Goal: Task Accomplishment & Management: Use online tool/utility

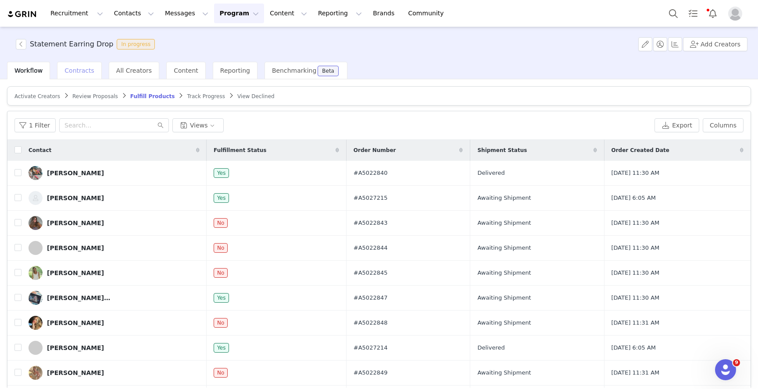
click at [78, 72] on span "Contracts" at bounding box center [79, 70] width 30 height 7
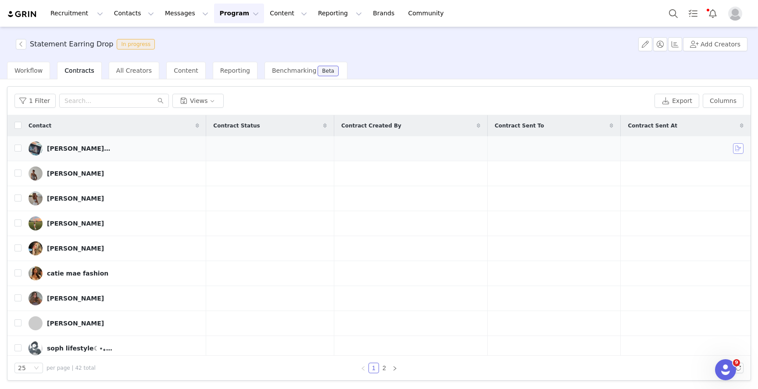
click at [738, 151] on button "button" at bounding box center [738, 148] width 11 height 11
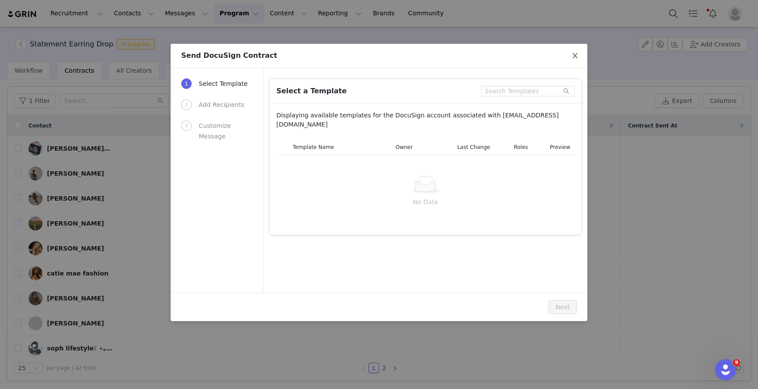
click at [572, 60] on span "Close" at bounding box center [575, 56] width 25 height 25
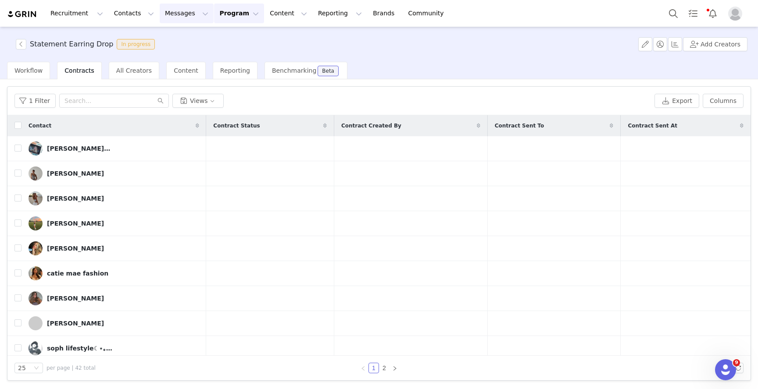
click at [165, 9] on button "Messages Messages" at bounding box center [187, 14] width 54 height 20
click at [182, 18] on button "Messages Messages" at bounding box center [187, 14] width 54 height 20
click at [184, 86] on p "Sequences" at bounding box center [173, 87] width 33 height 9
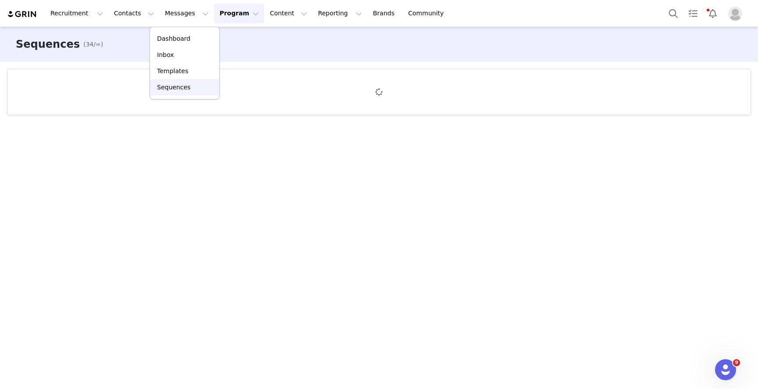
click at [188, 89] on div "Sequences" at bounding box center [184, 87] width 59 height 9
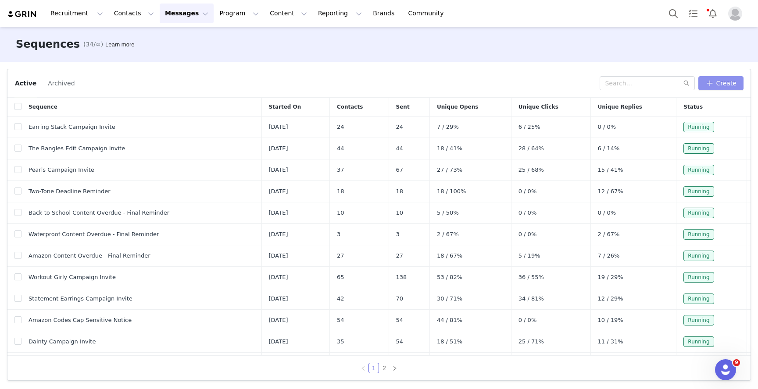
click at [734, 87] on button "Create" at bounding box center [720, 83] width 45 height 14
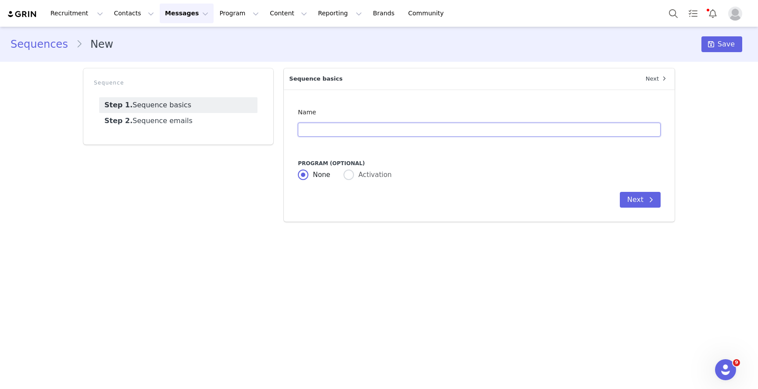
click at [335, 127] on input "text" at bounding box center [479, 130] width 363 height 14
click at [370, 128] on input "Q4 Gifting Outreach Template" at bounding box center [479, 130] width 363 height 14
click at [175, 119] on link "Step 2. Sequence emails" at bounding box center [178, 121] width 158 height 16
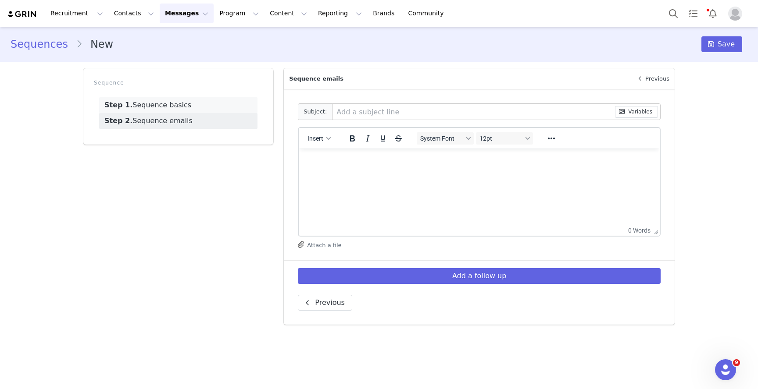
click at [183, 105] on link "Step 1. Sequence basics" at bounding box center [178, 105] width 158 height 16
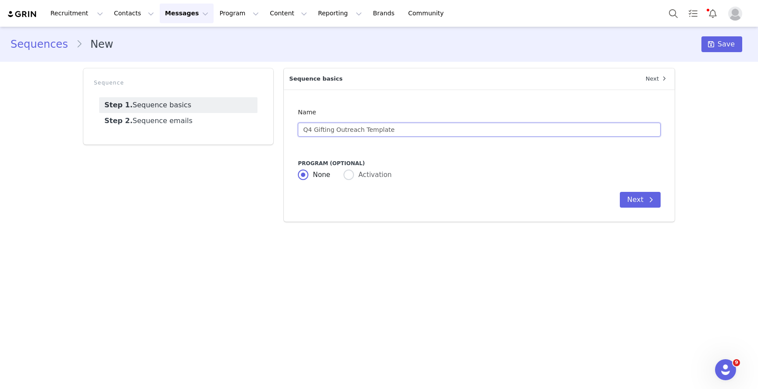
click at [406, 130] on input "Q4 Gifting Outreach Template" at bounding box center [479, 130] width 363 height 14
drag, startPoint x: 401, startPoint y: 130, endPoint x: 363, endPoint y: 131, distance: 38.2
click at [363, 131] on input "Q4 Gifting Outreach Template" at bounding box center [479, 130] width 363 height 14
type input "Q4 Gifting Outreach Sequence"
click at [344, 178] on span at bounding box center [348, 175] width 11 height 11
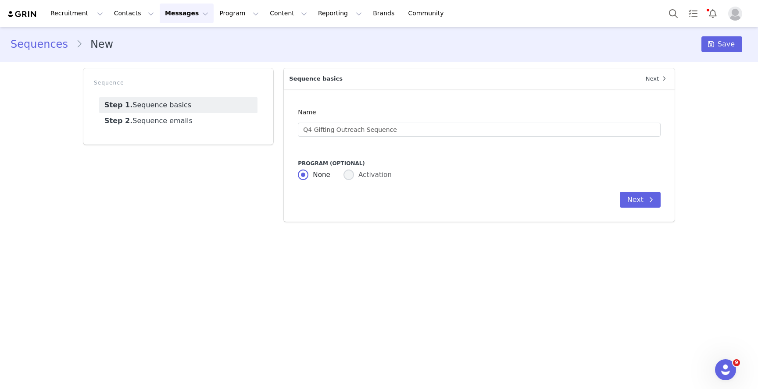
click at [344, 178] on input "Activation" at bounding box center [348, 175] width 11 height 11
radio input "true"
radio input "false"
radio input "true"
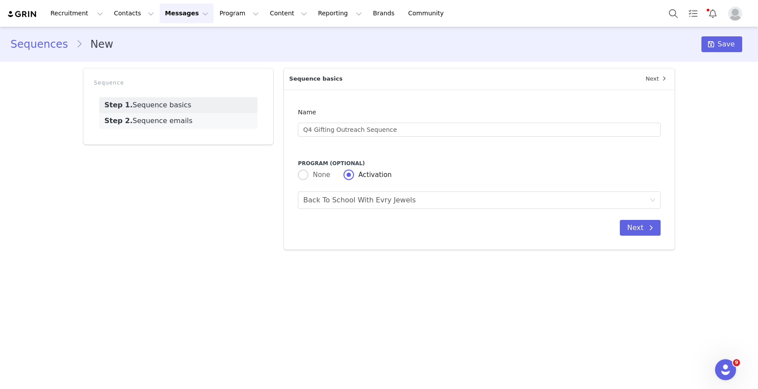
click at [186, 125] on link "Step 2. Sequence emails" at bounding box center [178, 121] width 158 height 16
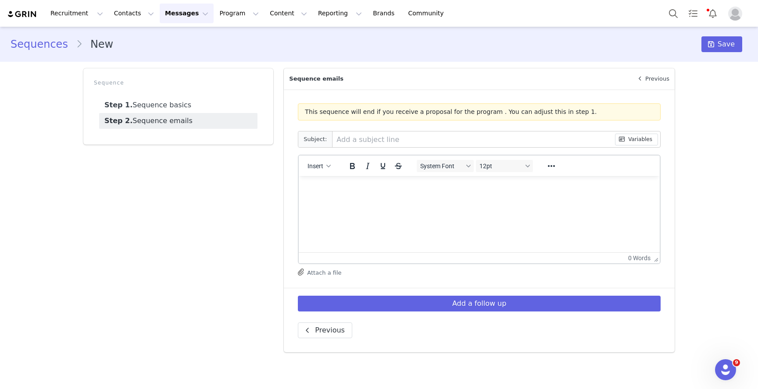
click at [383, 139] on input "text" at bounding box center [473, 140] width 282 height 16
click at [336, 142] on input "Gifting Campaign Invite" at bounding box center [473, 140] width 282 height 16
click at [340, 141] on input "Ery Jewels // Gifting Campaign Invite" at bounding box center [473, 140] width 282 height 16
click at [485, 142] on input "Evry Jewels // Gifting Campaign Invite" at bounding box center [473, 140] width 282 height 16
type input "Evry Jewels // Gifting Campaign Invite 💌"
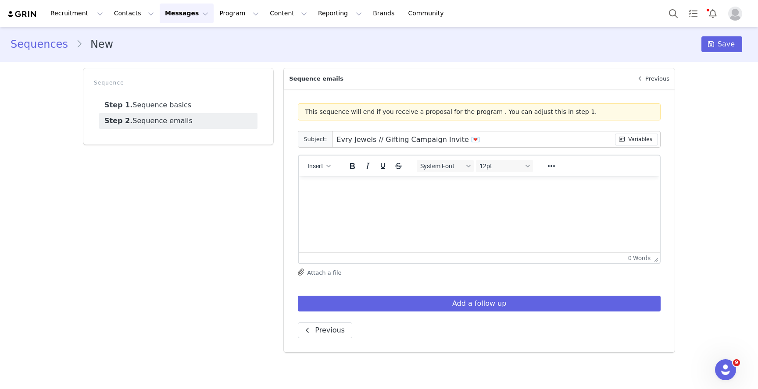
click at [310, 188] on p "Rich Text Area. Press ALT-0 for help." at bounding box center [479, 188] width 347 height 10
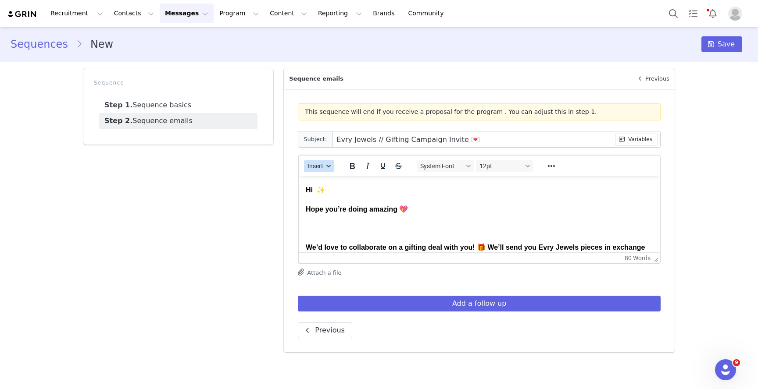
click at [321, 166] on span "Insert" at bounding box center [315, 166] width 16 height 7
click at [335, 193] on div "Insert Variable" at bounding box center [350, 195] width 79 height 11
select select
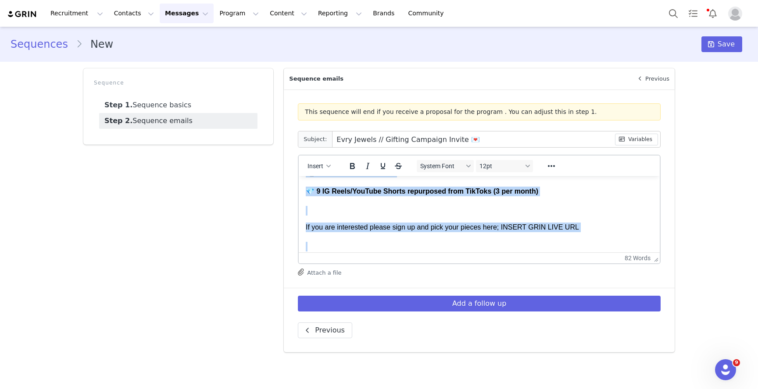
scroll to position [187, 0]
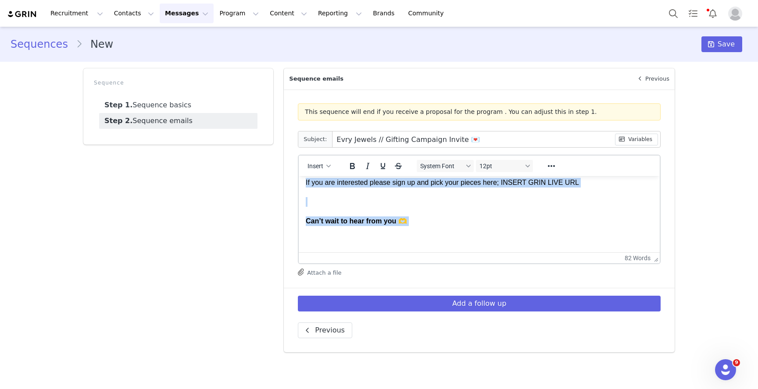
drag, startPoint x: 306, startPoint y: 189, endPoint x: 405, endPoint y: 285, distance: 137.4
click at [405, 253] on html "Hi First Name ✨ Hope you’re doing amazing 💖 We’d love to collaborate on a gifti…" at bounding box center [479, 121] width 361 height 264
click at [351, 165] on icon "Bold" at bounding box center [352, 166] width 11 height 11
click at [351, 213] on body "Hi First Name ✨ Hope you’re doing amazing 💖 We’d love to collaborate on a gifti…" at bounding box center [479, 121] width 347 height 247
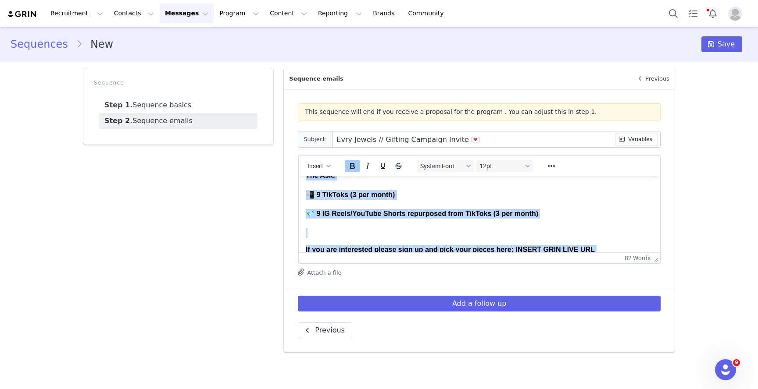
scroll to position [0, 0]
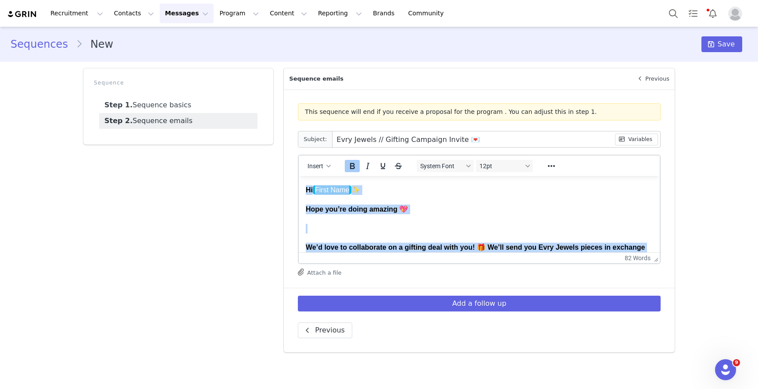
drag, startPoint x: 419, startPoint y: 228, endPoint x: 279, endPoint y: 153, distance: 158.3
click at [299, 176] on html "Hi First Name ✨ Hope you’re doing amazing 💖 We’d love to collaborate on a gifti…" at bounding box center [479, 308] width 361 height 264
click at [352, 168] on icon "Bold" at bounding box center [352, 166] width 5 height 6
click at [352, 169] on icon "Bold" at bounding box center [352, 166] width 5 height 6
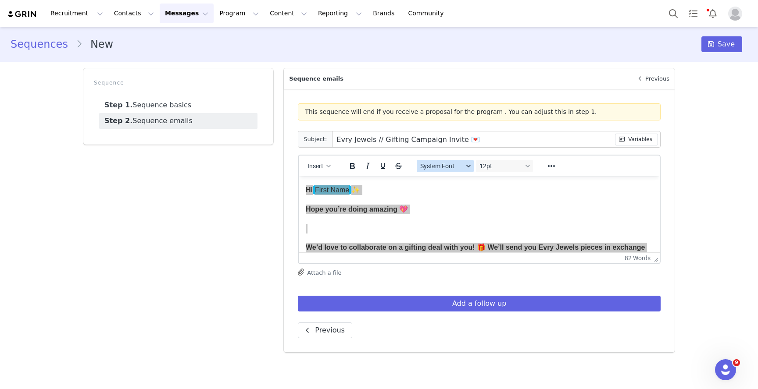
click at [459, 169] on span "System Font" at bounding box center [441, 166] width 43 height 7
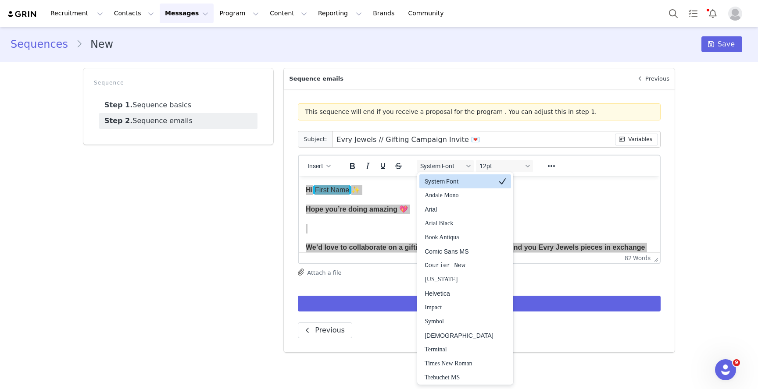
click at [455, 181] on div "System Font" at bounding box center [458, 181] width 69 height 11
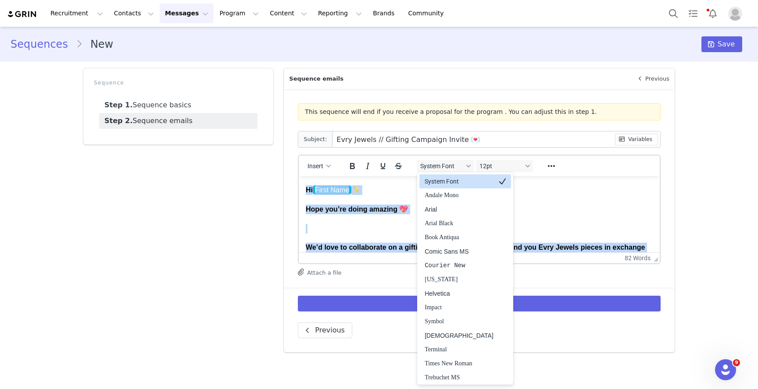
scroll to position [9, 0]
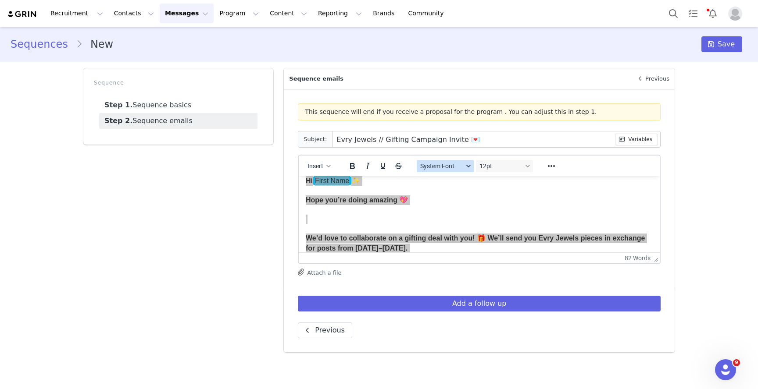
click at [453, 167] on span "System Font" at bounding box center [441, 166] width 43 height 7
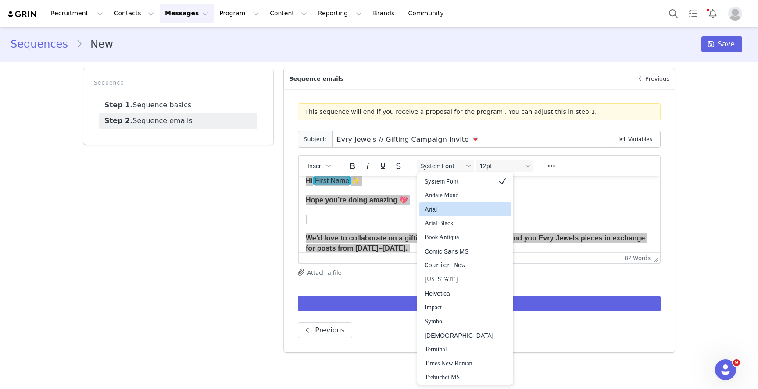
click at [469, 204] on div "Arial" at bounding box center [458, 209] width 69 height 11
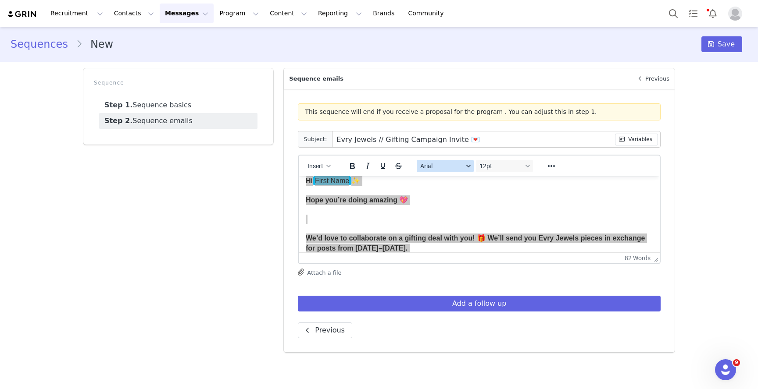
click at [439, 169] on span "Arial" at bounding box center [441, 166] width 43 height 7
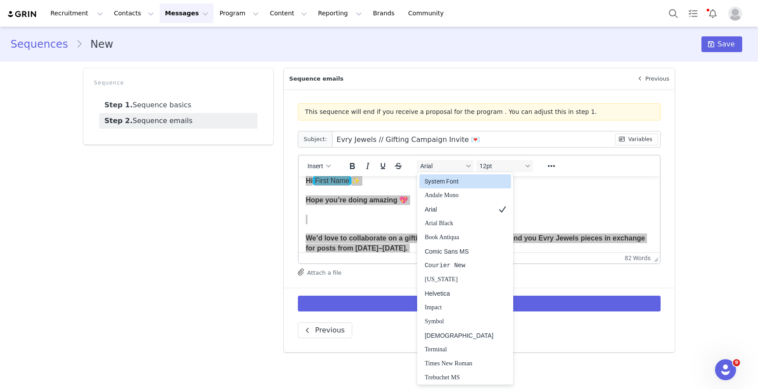
click at [431, 183] on div "System Font" at bounding box center [458, 181] width 69 height 11
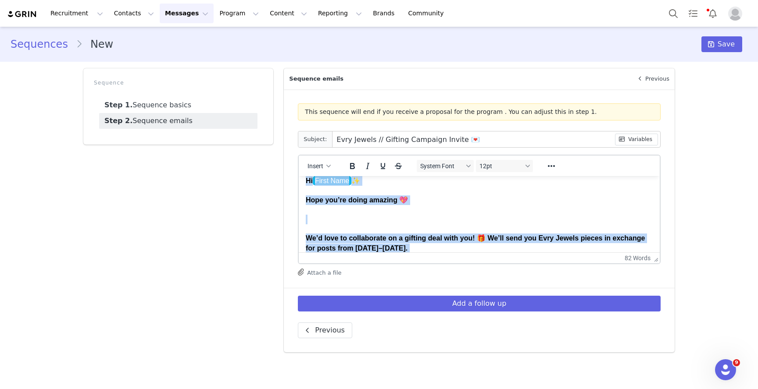
click at [414, 211] on body "Hi First Name ✨ Hope you’re doing amazing 💖 We’d love to collaborate on a gifti…" at bounding box center [479, 299] width 347 height 247
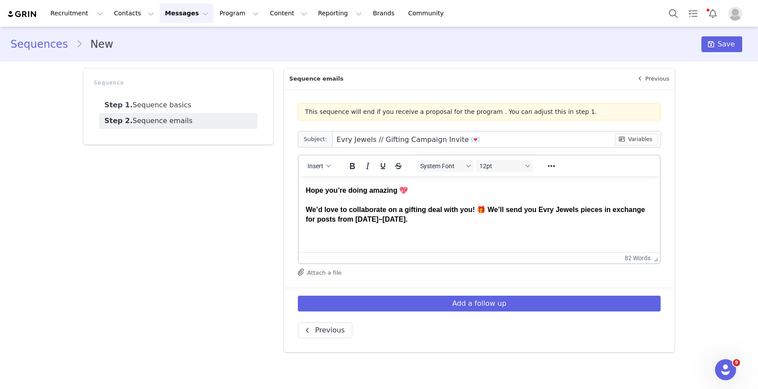
scroll to position [0, 0]
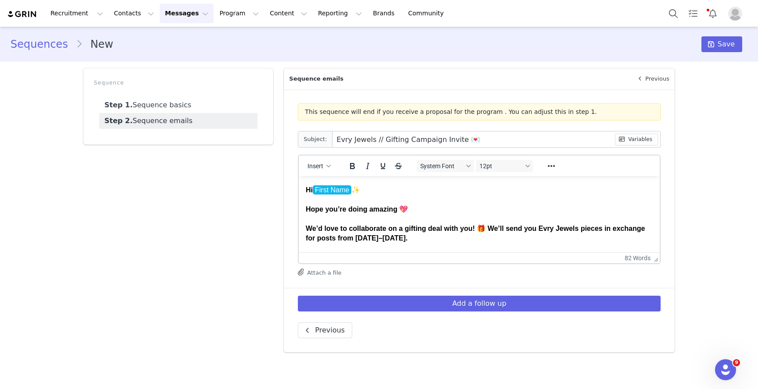
click at [305, 210] on html "Hi First Name ✨ Hope you’re doing amazing 💖 We’d love to collaborate on a gifti…" at bounding box center [479, 298] width 361 height 244
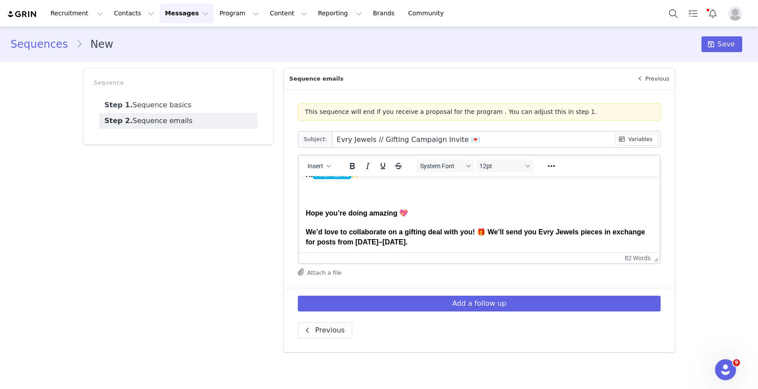
scroll to position [21, 0]
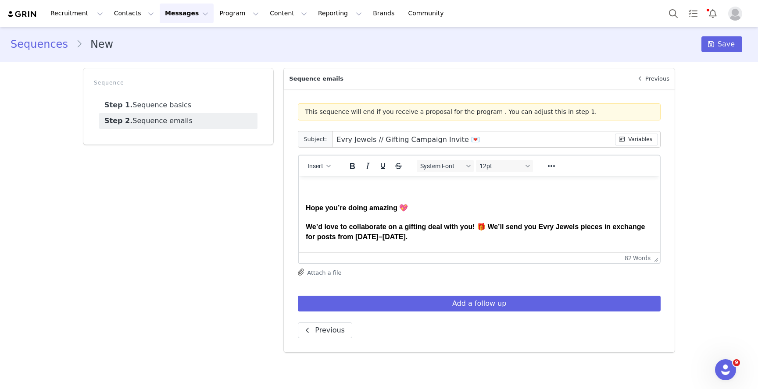
click at [306, 226] on span "We’d love to collaborate on a gifting deal with you! 🎁 We’ll send you Evry Jewe…" at bounding box center [475, 231] width 339 height 17
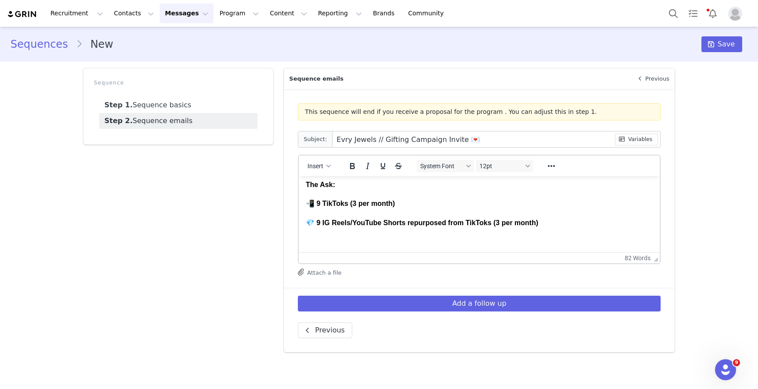
scroll to position [128, 0]
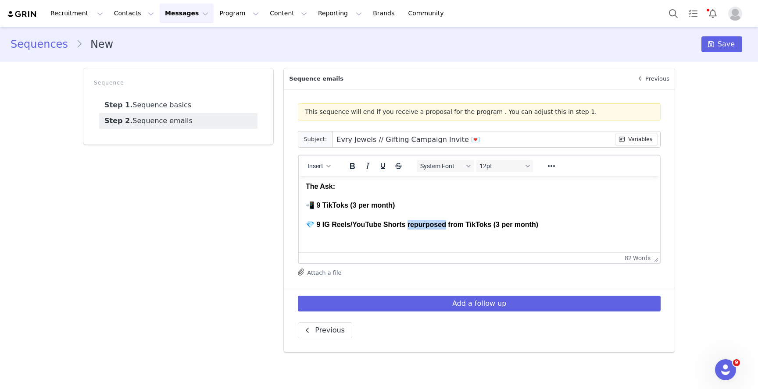
drag, startPoint x: 407, startPoint y: 227, endPoint x: 447, endPoint y: 227, distance: 39.9
click at [447, 227] on span "💎 9 IG Reels/YouTube Shorts repurposed from TikToks (3 per month)" at bounding box center [422, 224] width 232 height 7
click at [382, 167] on icon "Underline" at bounding box center [383, 166] width 11 height 11
click at [410, 239] on body "Hi First Name ✨ Hope you’re doing amazing 💖 We’d love to collaborate on a gifti…" at bounding box center [479, 190] width 347 height 266
click at [415, 227] on span "repurposed" at bounding box center [424, 224] width 39 height 7
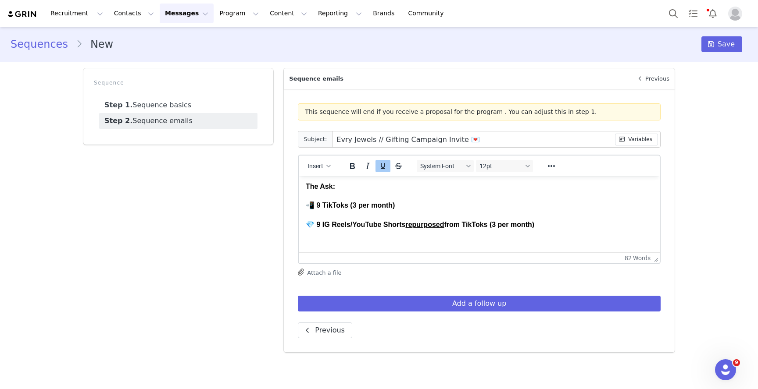
click at [444, 226] on span "repurposed" at bounding box center [424, 224] width 39 height 7
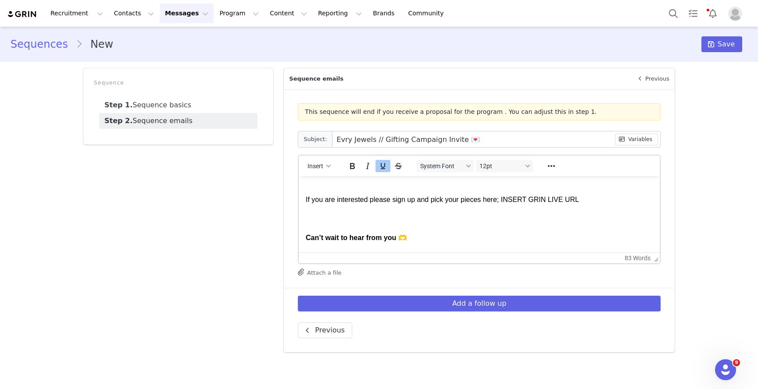
scroll to position [179, 0]
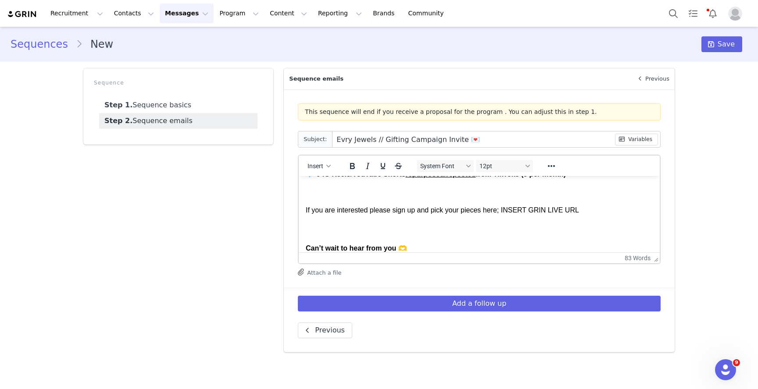
click at [505, 209] on span "If you are interested please sign up and pick your pieces here; INSERT GRIN LIV…" at bounding box center [442, 210] width 273 height 7
drag, startPoint x: 503, startPoint y: 212, endPoint x: 581, endPoint y: 214, distance: 78.1
click at [581, 214] on p "If you are interested please sign up and pick your pieces here; INSERT GRIN LIV…" at bounding box center [479, 211] width 347 height 10
click at [318, 166] on span "Insert" at bounding box center [315, 166] width 16 height 7
click at [328, 197] on div "Insert Variable" at bounding box center [350, 195] width 79 height 11
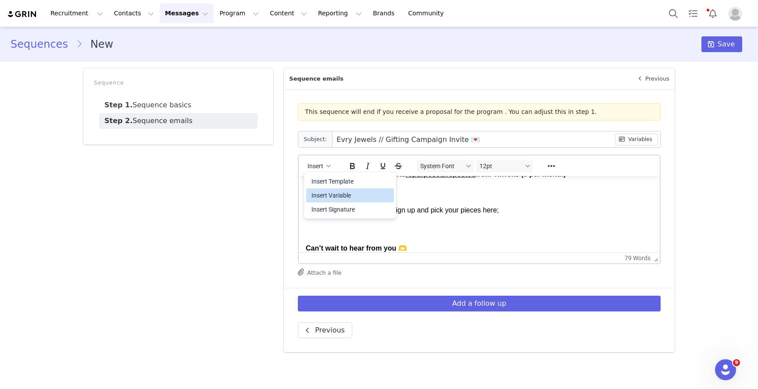
select select
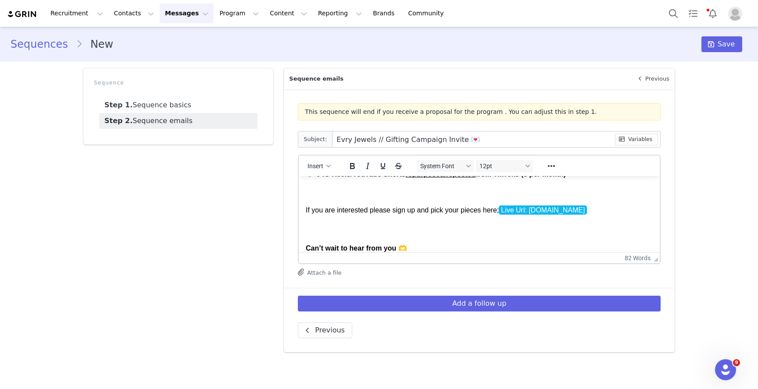
scroll to position [206, 0]
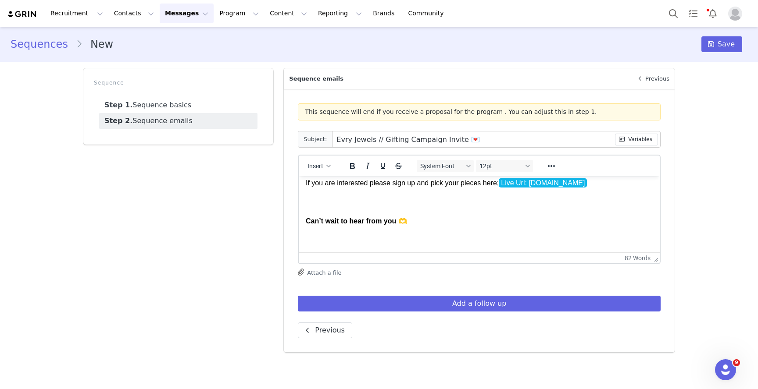
click at [420, 227] on body "Hi First Name ✨ Hope you’re doing amazing 💖 We’d love to collaborate on a gifti…" at bounding box center [479, 112] width 347 height 266
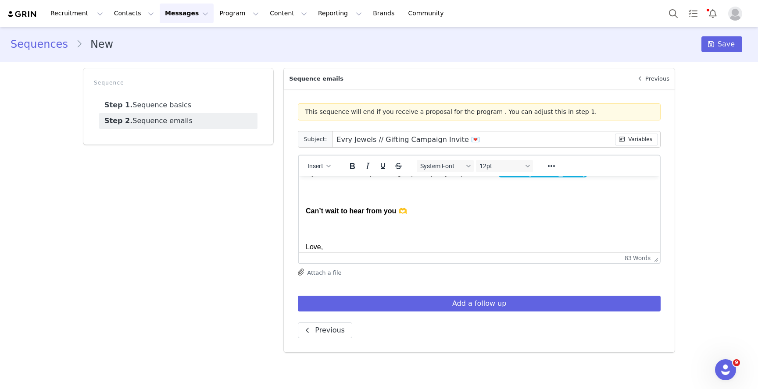
scroll to position [233, 0]
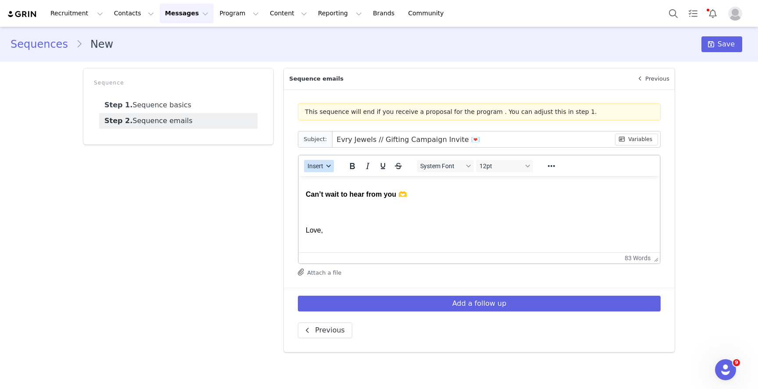
click at [323, 166] on span "Insert" at bounding box center [315, 166] width 16 height 7
click at [329, 210] on div "Insert Signature" at bounding box center [350, 209] width 79 height 11
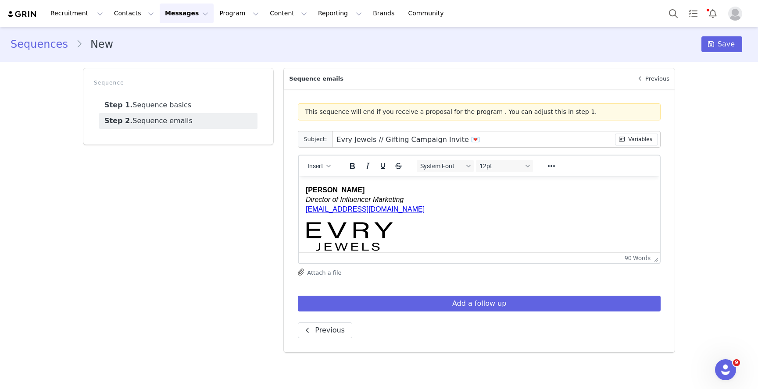
scroll to position [273, 0]
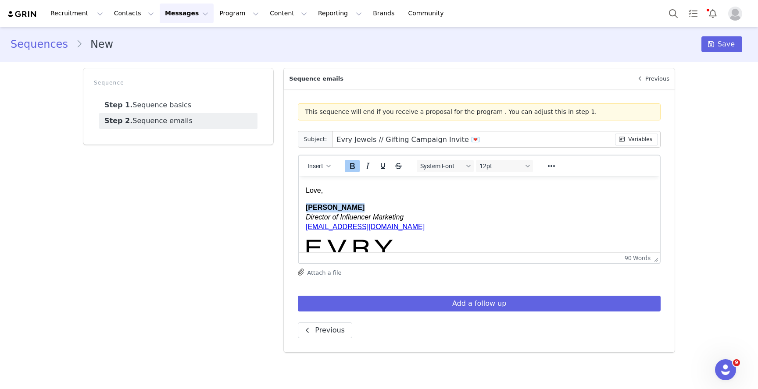
drag, startPoint x: 351, startPoint y: 210, endPoint x: 304, endPoint y: 208, distance: 46.9
click at [304, 208] on html "Hi First Name ✨ Hope you’re doing amazing 💖 We’d love to collaborate on a gifti…" at bounding box center [479, 91] width 361 height 375
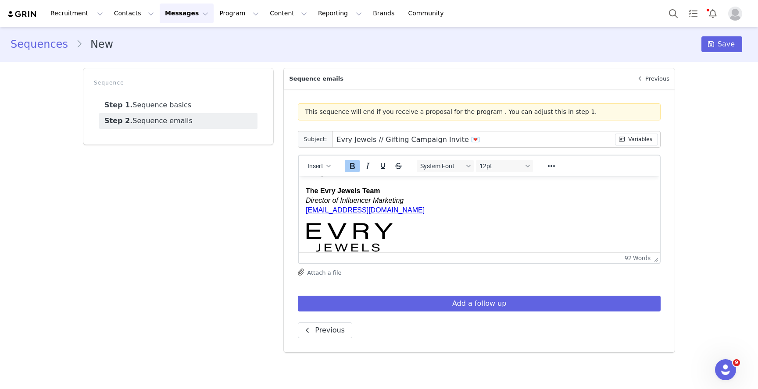
scroll to position [288, 0]
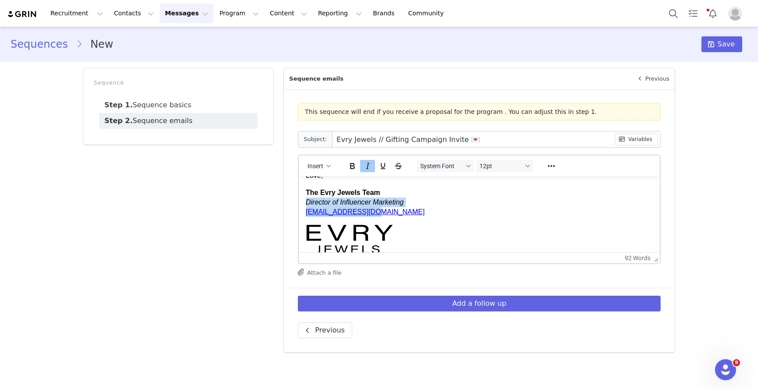
drag, startPoint x: 307, startPoint y: 204, endPoint x: 374, endPoint y: 216, distance: 68.0
click at [374, 216] on div "Director of Influencer Marketing [EMAIL_ADDRESS][DOMAIN_NAME]" at bounding box center [479, 227] width 347 height 59
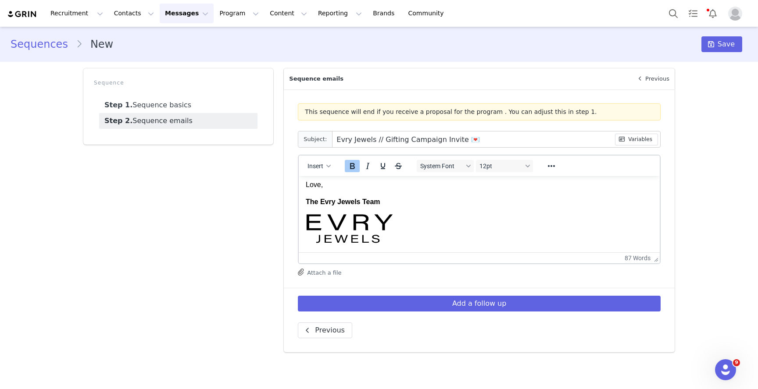
scroll to position [278, 0]
drag, startPoint x: 380, startPoint y: 201, endPoint x: 299, endPoint y: 201, distance: 80.7
click at [299, 201] on html "Hi First Name ✨ Hope you’re doing amazing 💖 We’d love to collaborate on a gifti…" at bounding box center [479, 76] width 361 height 355
click at [354, 167] on icon "Bold" at bounding box center [352, 166] width 5 height 6
click at [401, 217] on div "Rich Text Area. Press ALT-0 for help." at bounding box center [479, 227] width 347 height 39
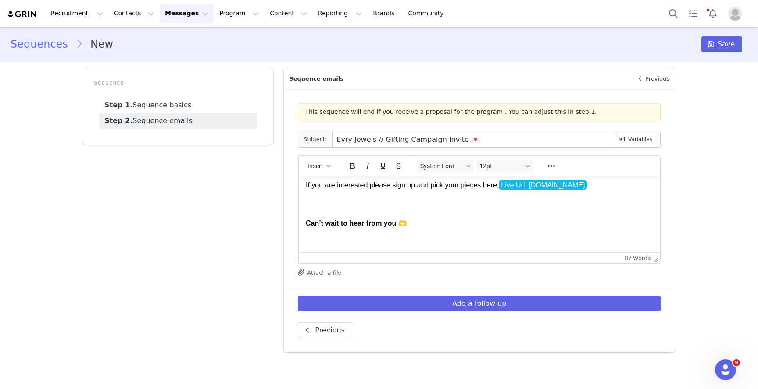
scroll to position [196, 0]
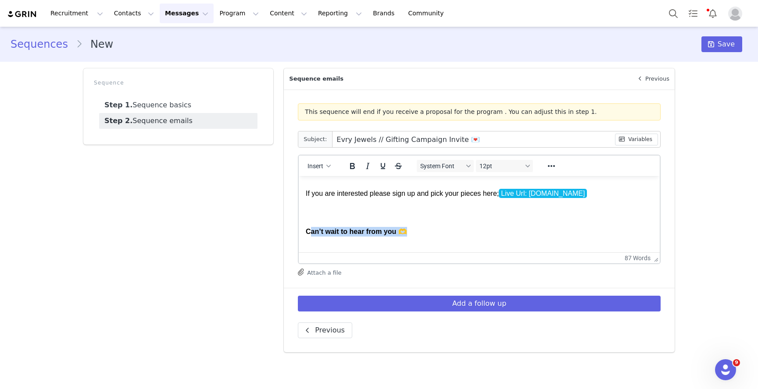
drag, startPoint x: 418, startPoint y: 234, endPoint x: 311, endPoint y: 234, distance: 107.0
click at [311, 234] on h4 "Can’t wait to hear from you 🫶" at bounding box center [479, 232] width 347 height 10
drag, startPoint x: 306, startPoint y: 234, endPoint x: 425, endPoint y: 234, distance: 119.3
click at [425, 234] on h4 "Can’t wait to hear from you 🫶" at bounding box center [479, 232] width 347 height 10
click at [354, 167] on icon "Bold" at bounding box center [352, 166] width 5 height 6
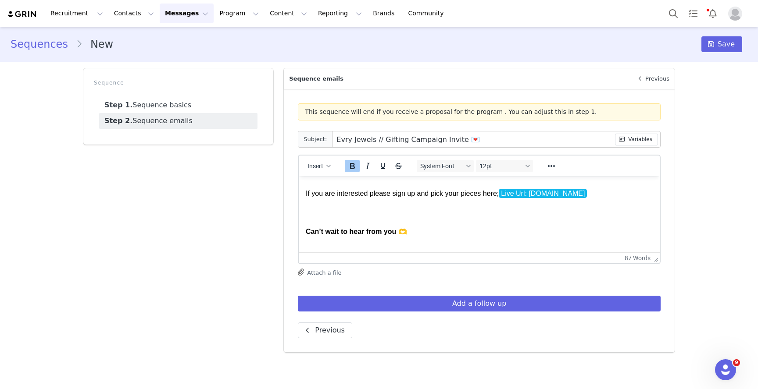
click at [354, 167] on icon "Bold" at bounding box center [352, 166] width 5 height 6
click at [354, 208] on h4 "Rich Text Area. Press ALT-0 for help." at bounding box center [479, 213] width 347 height 10
click at [306, 230] on span "Can’t wait to hear from you 🫶" at bounding box center [356, 231] width 101 height 7
click at [423, 236] on h4 "Can’t wait to hear from you 🫶" at bounding box center [479, 232] width 347 height 10
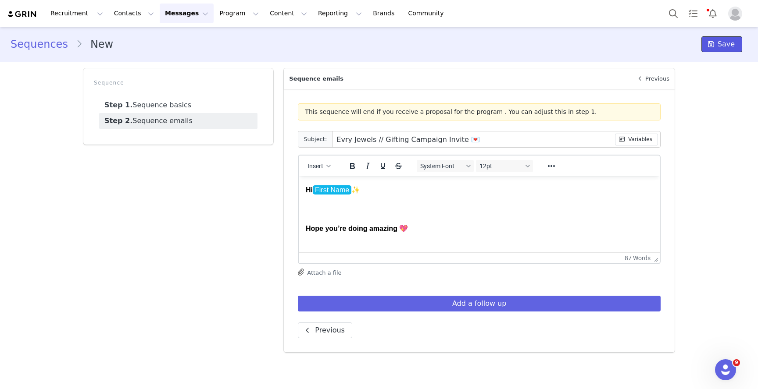
click at [727, 45] on span "Save" at bounding box center [725, 44] width 17 height 11
click at [713, 45] on icon at bounding box center [711, 44] width 6 height 7
drag, startPoint x: 399, startPoint y: 232, endPoint x: 289, endPoint y: 232, distance: 109.6
click at [299, 232] on html "Hi First Name ✨ Hope you’re doing amazing 💖 We’d love to collaborate on a gifti…" at bounding box center [479, 353] width 361 height 355
click at [353, 164] on icon "Bold" at bounding box center [352, 166] width 5 height 6
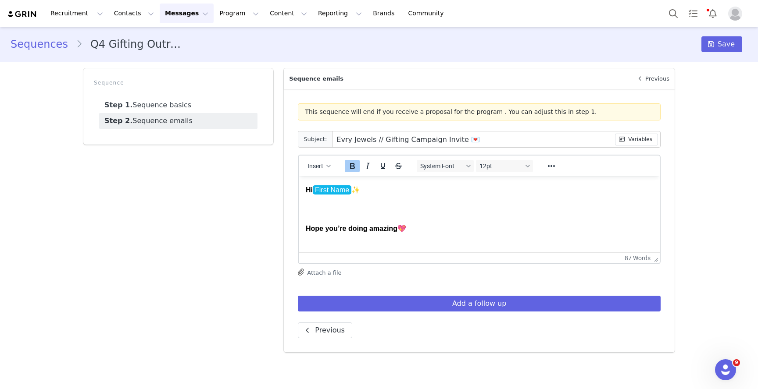
click at [354, 164] on icon "Bold" at bounding box center [352, 166] width 5 height 6
click at [316, 219] on body "Hi First Name ✨ Hope you’re doing amazing 💖 We’d love to collaborate on a gifti…" at bounding box center [479, 354] width 347 height 339
click at [366, 213] on h4 "Rich Text Area. Press ALT-0 for help." at bounding box center [479, 210] width 347 height 10
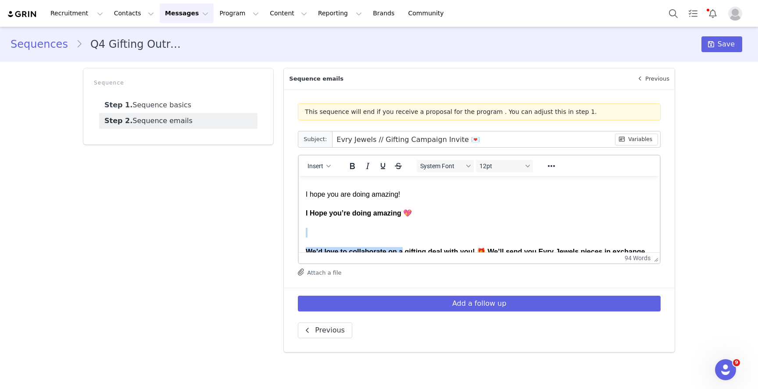
scroll to position [43, 0]
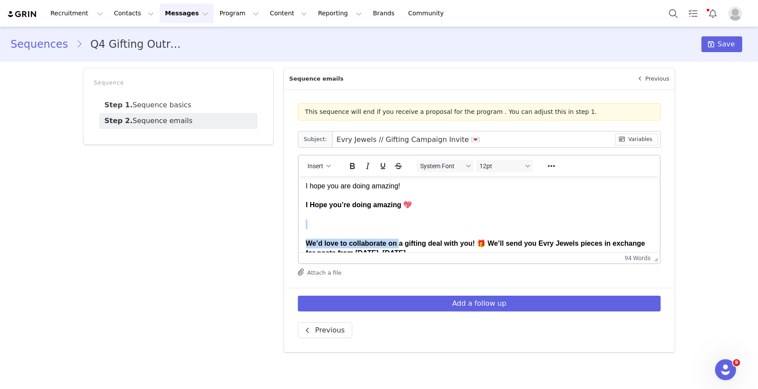
drag, startPoint x: 413, startPoint y: 245, endPoint x: 400, endPoint y: 239, distance: 13.9
click at [400, 240] on body "Hi First Name ✨ I hope you are doing amazing! I Hope you’re doing amazing 💖 We’…" at bounding box center [479, 322] width 347 height 358
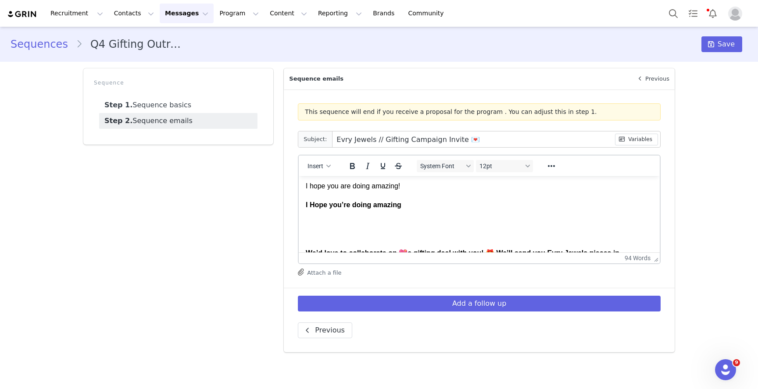
click at [407, 206] on h4 "I Hope you’re doing amazing" at bounding box center [479, 205] width 347 height 10
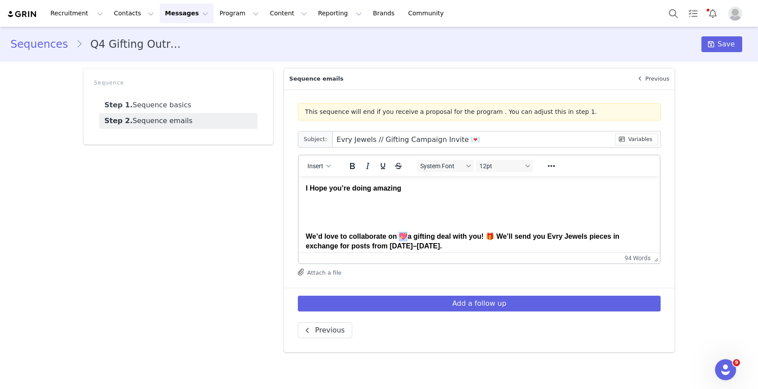
drag, startPoint x: 406, startPoint y: 236, endPoint x: 401, endPoint y: 236, distance: 5.7
click at [400, 236] on span "We’d love to collaborate on 💖" at bounding box center [357, 236] width 102 height 7
copy span "💖"
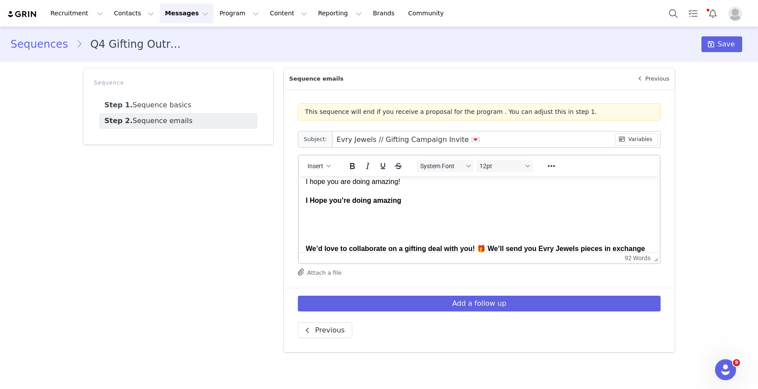
scroll to position [44, 0]
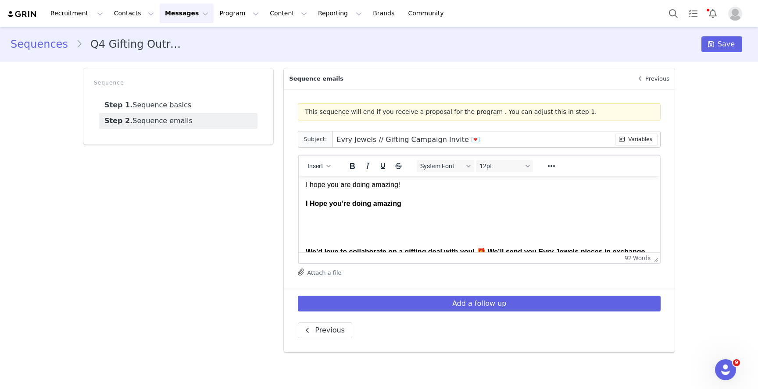
click at [415, 203] on h4 "I Hope you’re doing amazing" at bounding box center [479, 204] width 347 height 10
click at [413, 188] on p "I hope you are doing amazing!" at bounding box center [479, 185] width 347 height 10
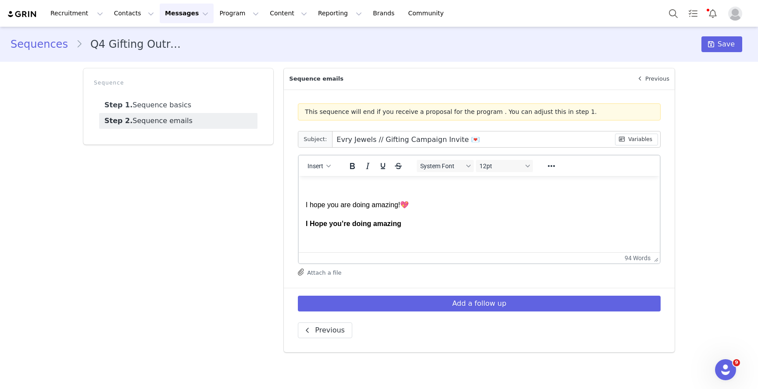
scroll to position [0, 0]
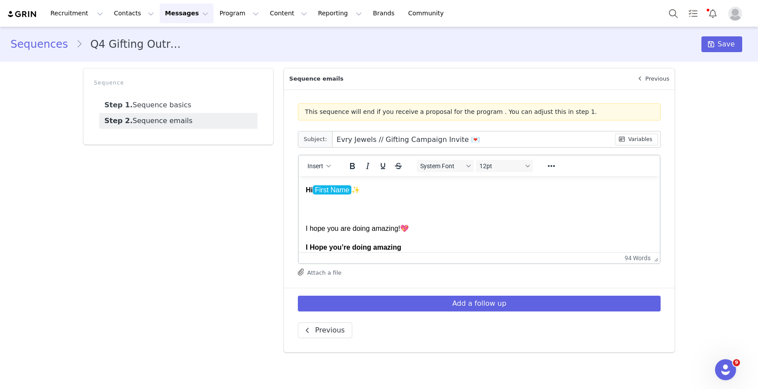
click at [303, 195] on html "Hi First Name ✨ I hope you are doing amazing! 💖 I Hope you’re doing amazing We’…" at bounding box center [479, 368] width 361 height 385
click at [309, 204] on body "Hi First Name ✨ I hope you are doing amazing! 💖 I Hope you’re doing amazing We’…" at bounding box center [479, 369] width 347 height 368
drag, startPoint x: 314, startPoint y: 210, endPoint x: 303, endPoint y: 210, distance: 11.4
click at [303, 210] on html "Hi First Name ✨ H I hope you are doing amazing! 💖 I Hope you’re doing amazing W…" at bounding box center [479, 368] width 361 height 385
click at [351, 167] on icon "Bold" at bounding box center [352, 166] width 11 height 11
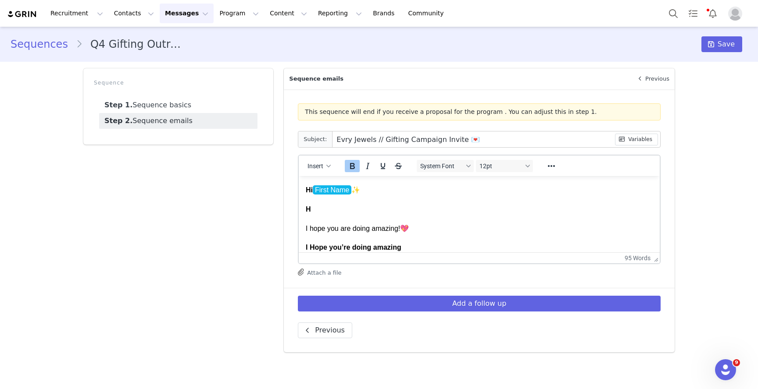
click at [351, 167] on icon "Bold" at bounding box center [352, 166] width 11 height 11
click at [321, 217] on body "Hi First Name ✨ H I hope you are doing amazing! 💖 I Hope you’re doing amazing W…" at bounding box center [479, 369] width 347 height 368
click at [439, 214] on h4 "Hi I hope you are doing amazing! 💖" at bounding box center [479, 210] width 347 height 10
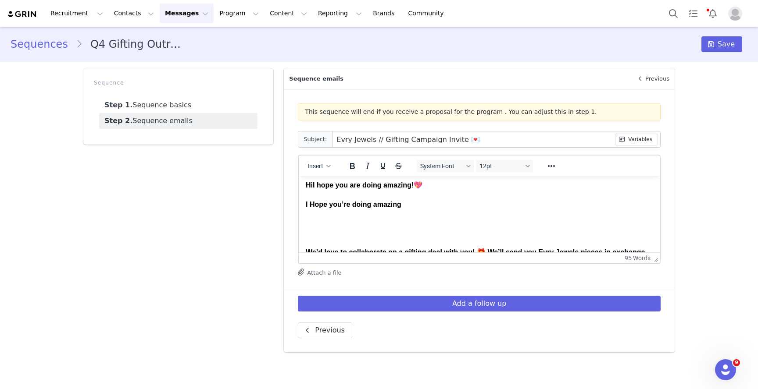
scroll to position [30, 0]
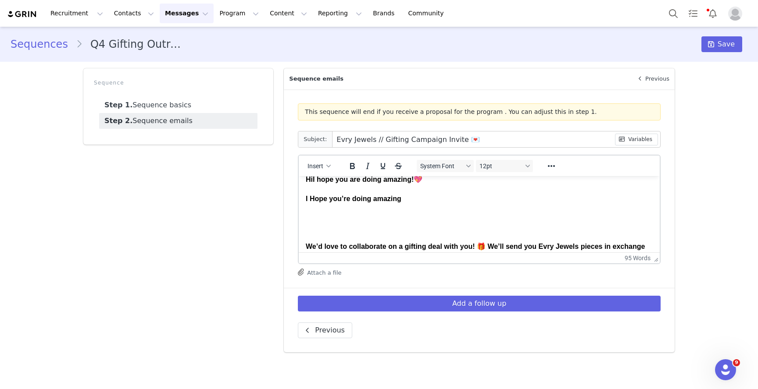
click at [404, 233] on body "Hi First Name ✨ Hi I hope you are doing amazing! 💖 I Hope you’re doing amazing …" at bounding box center [479, 330] width 347 height 349
click at [388, 222] on h4 "Rich Text Area. Press ALT-0 for help." at bounding box center [479, 223] width 347 height 20
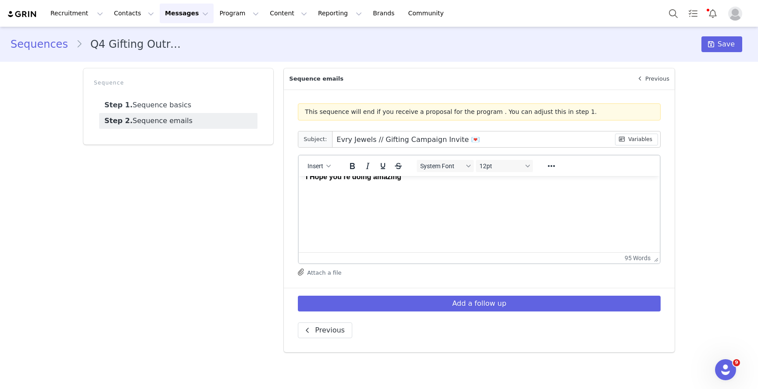
scroll to position [55, 0]
click at [329, 223] on p "Rich Text Area. Press ALT-0 for help." at bounding box center [479, 222] width 347 height 10
click at [406, 221] on span "I hope you are doing amazing! reaching out from the Evry Jewels team," at bounding box center [416, 216] width 221 height 7
click at [313, 184] on span "Hi ,﻿" at bounding box center [311, 182] width 11 height 7
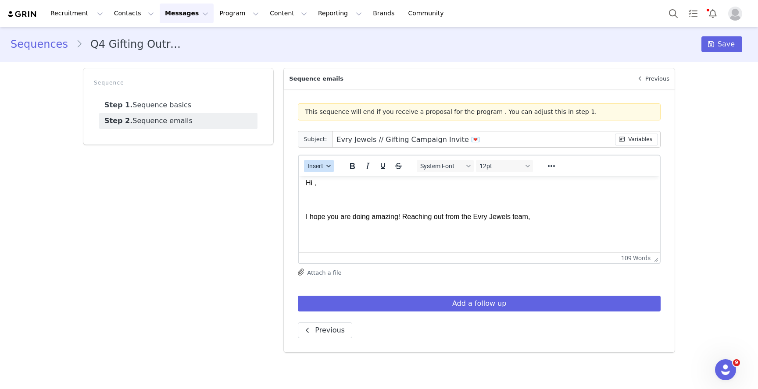
click at [326, 167] on icon "button" at bounding box center [328, 166] width 4 height 4
click at [345, 193] on div "Insert Variable" at bounding box center [350, 195] width 79 height 11
select select
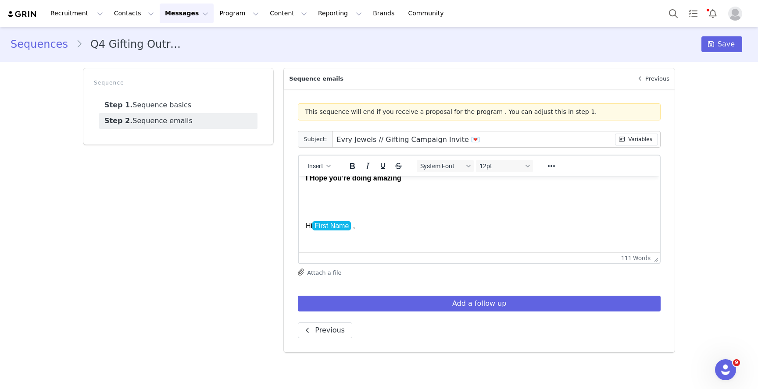
click at [306, 226] on span "Hi First Name ,﻿" at bounding box center [330, 225] width 49 height 9
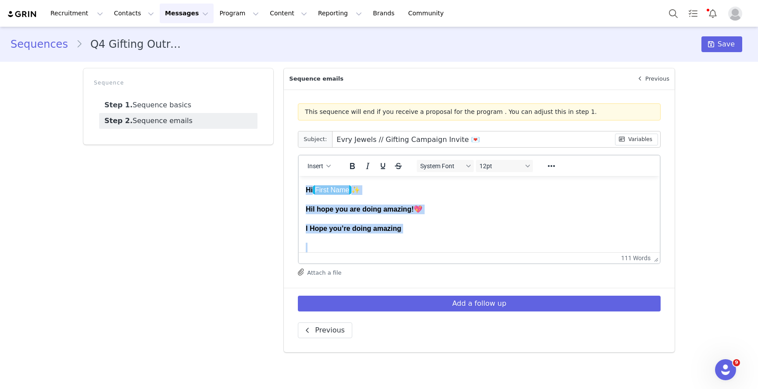
drag, startPoint x: 306, startPoint y: 226, endPoint x: 305, endPoint y: 178, distance: 47.8
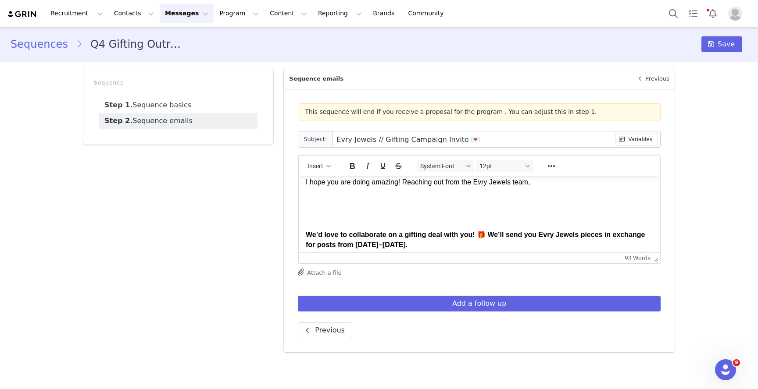
scroll to position [42, 0]
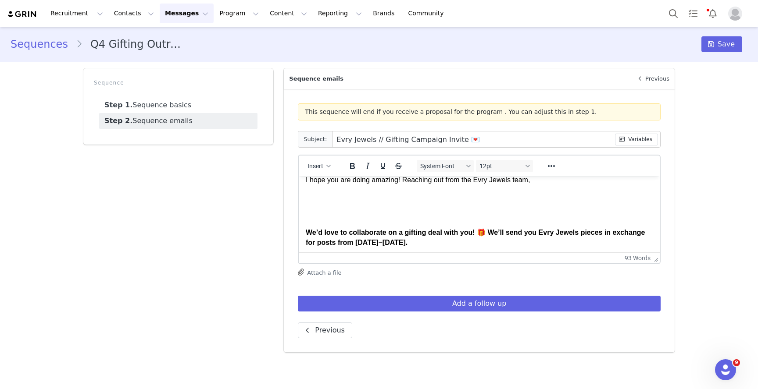
click at [318, 237] on h4 "We’d love to collaborate on a gifting deal with you! 🎁 We’ll send you Evry Jewe…" at bounding box center [479, 238] width 347 height 20
click at [559, 182] on p "I hope you are doing amazing! Reaching out from the Evry Jewels team," at bounding box center [479, 180] width 347 height 10
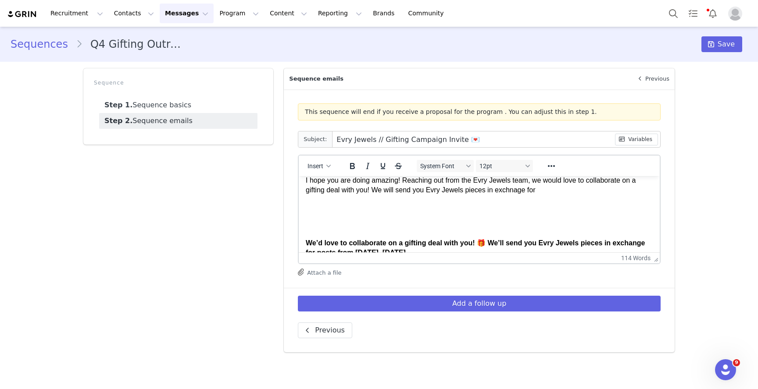
click at [517, 191] on span "I hope you are doing amazing! Reaching out from the Evry Jewels team, we would …" at bounding box center [471, 185] width 330 height 17
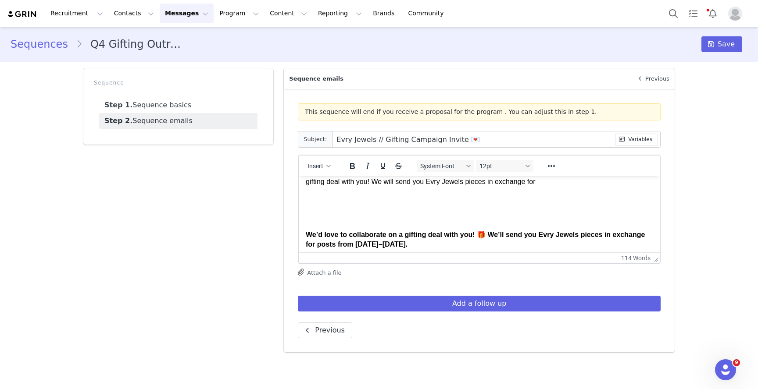
scroll to position [49, 0]
click at [556, 187] on body "Hi First Name ,﻿ I hope you are doing amazing! Reaching out from the Evry Jewel…" at bounding box center [479, 313] width 347 height 359
click at [550, 184] on p "I hope you are doing amazing! Reaching out from the Evry Jewels team, we would …" at bounding box center [479, 178] width 347 height 20
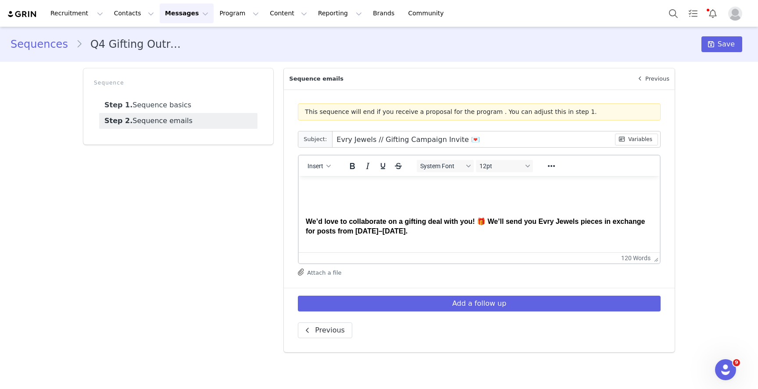
scroll to position [77, 0]
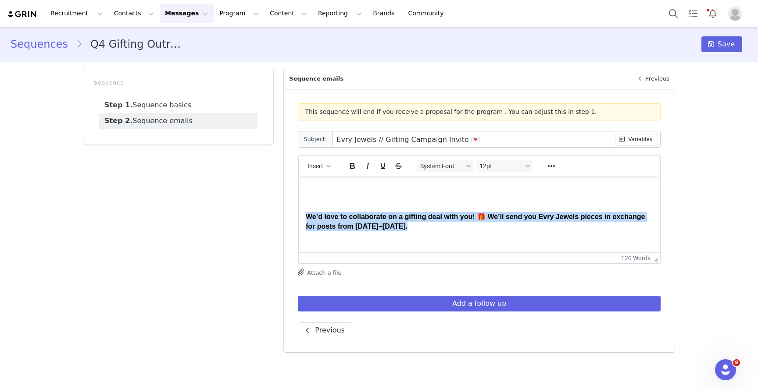
drag, startPoint x: 417, startPoint y: 231, endPoint x: 302, endPoint y: 208, distance: 117.5
click at [302, 208] on html "Hi First Name ,﻿ I hope you are doing amazing! Reaching out from the Evry Jewel…" at bounding box center [479, 290] width 361 height 383
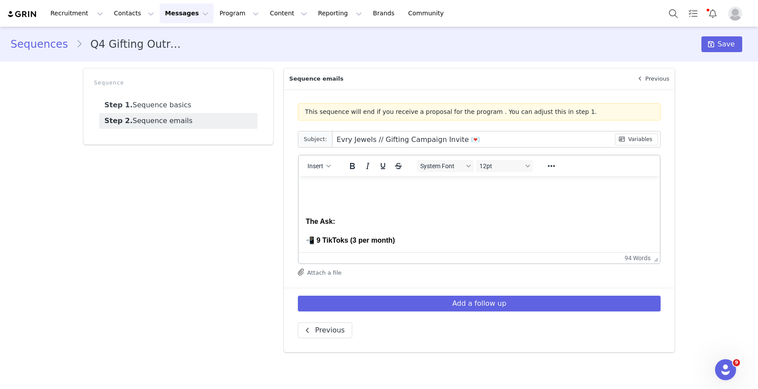
scroll to position [60, 0]
click at [371, 211] on body "Hi First Name ,﻿ I hope you are doing amazing! Reaching out from the Evry Jewel…" at bounding box center [479, 275] width 347 height 304
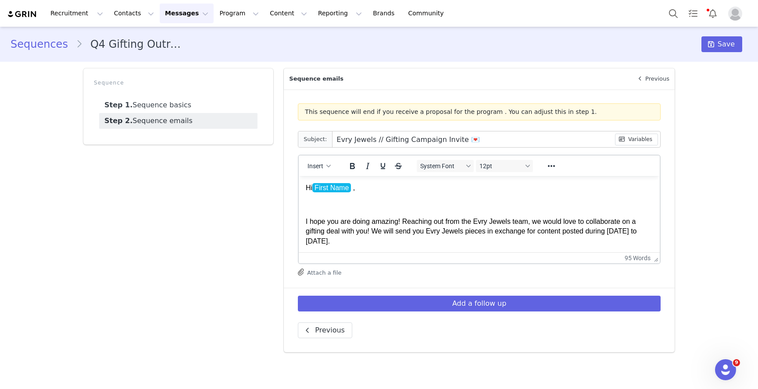
click at [375, 235] on p "I hope you are doing amazing! Reaching out from the Evry Jewels team, we would …" at bounding box center [479, 231] width 347 height 29
click at [403, 224] on span "I hope you are doing amazing! Reaching out from the Evry Jewels team, we would …" at bounding box center [475, 231] width 339 height 27
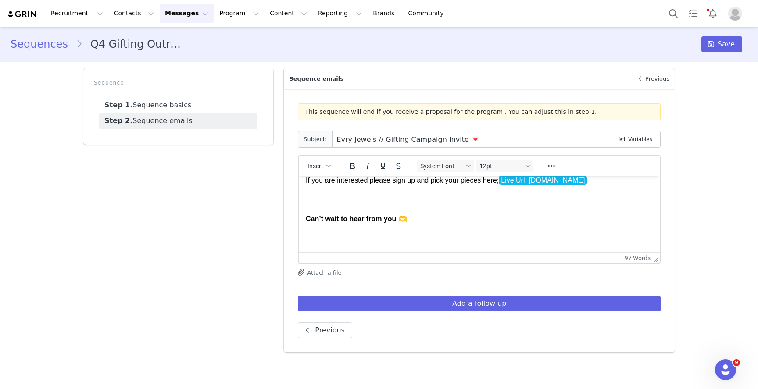
scroll to position [189, 0]
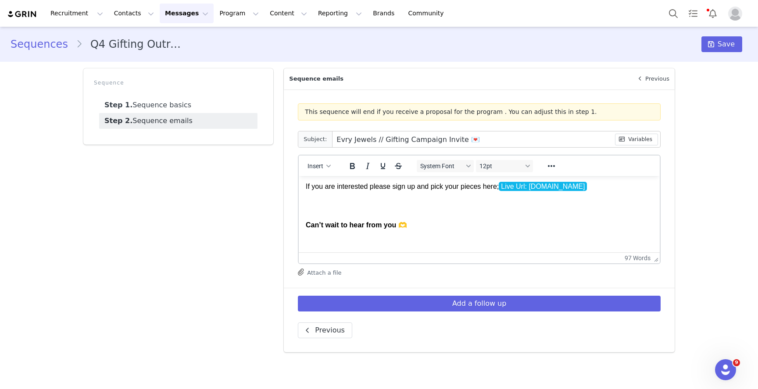
click at [333, 207] on h4 "Rich Text Area. Press ALT-0 for help." at bounding box center [479, 206] width 347 height 10
click at [631, 190] on p "If you are interested please sign up and pick your pieces here; Live Url: [DOMA…" at bounding box center [479, 187] width 347 height 10
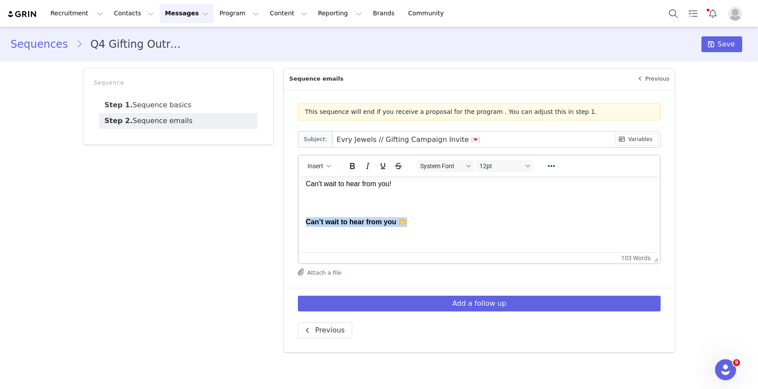
drag, startPoint x: 438, startPoint y: 220, endPoint x: 302, endPoint y: 221, distance: 135.9
click at [302, 221] on html "Hi First Name ,﻿ I hope you are doing amazing! Reaching out from the Evry Jewel…" at bounding box center [479, 138] width 361 height 375
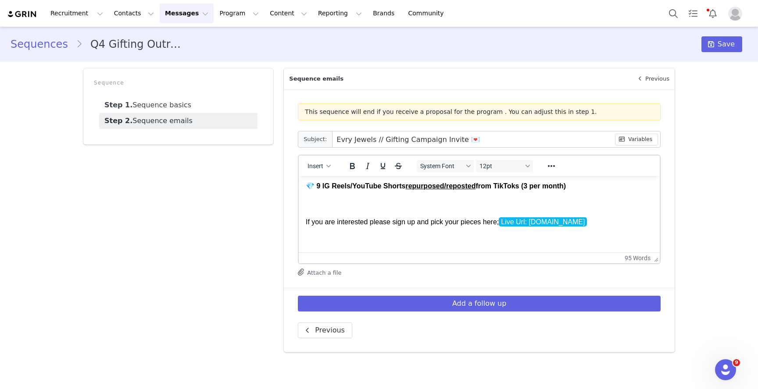
scroll to position [0, 0]
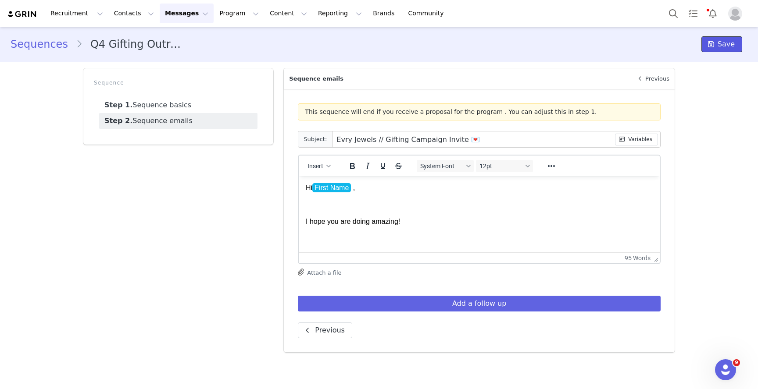
click at [724, 46] on span "Save" at bounding box center [725, 44] width 17 height 11
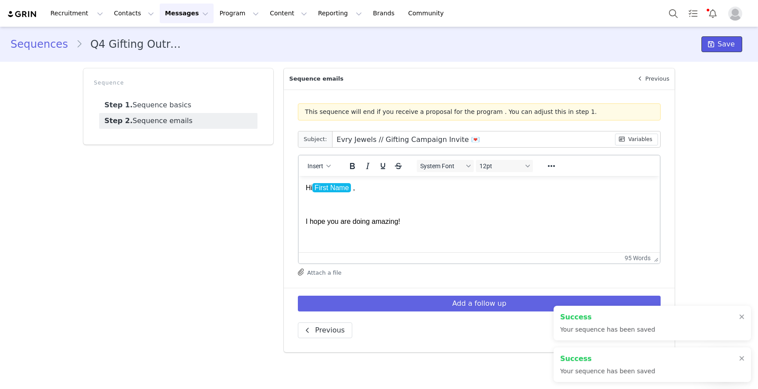
click at [724, 46] on span "Save" at bounding box center [725, 44] width 17 height 11
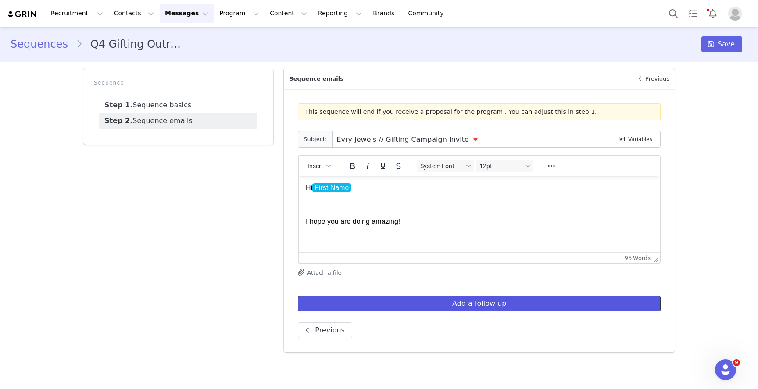
click at [438, 306] on button "Add a follow up" at bounding box center [479, 304] width 363 height 16
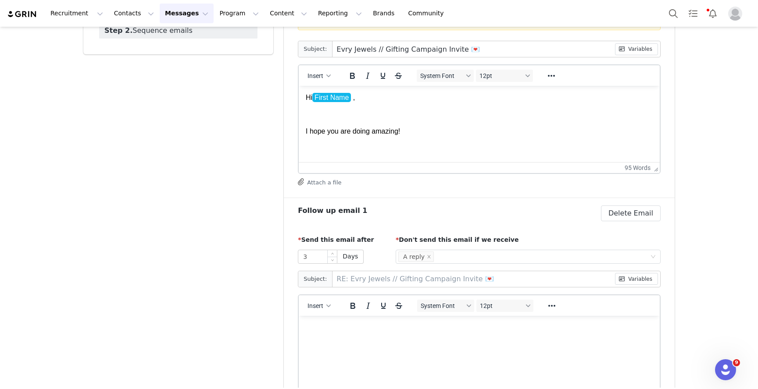
click at [317, 250] on input "3" at bounding box center [317, 256] width 39 height 13
type input "2"
click at [332, 263] on span "Decrease Value" at bounding box center [332, 260] width 9 height 8
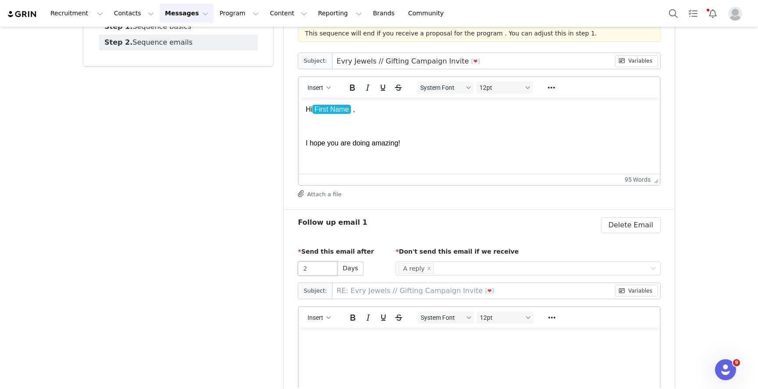
scroll to position [80, 0]
click at [309, 349] on html at bounding box center [479, 338] width 361 height 24
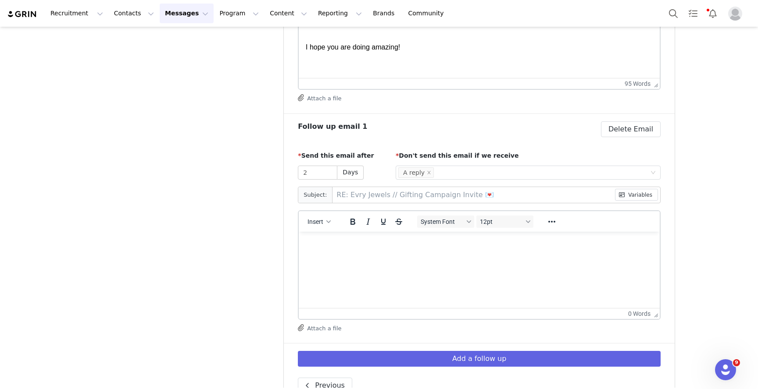
scroll to position [178, 0]
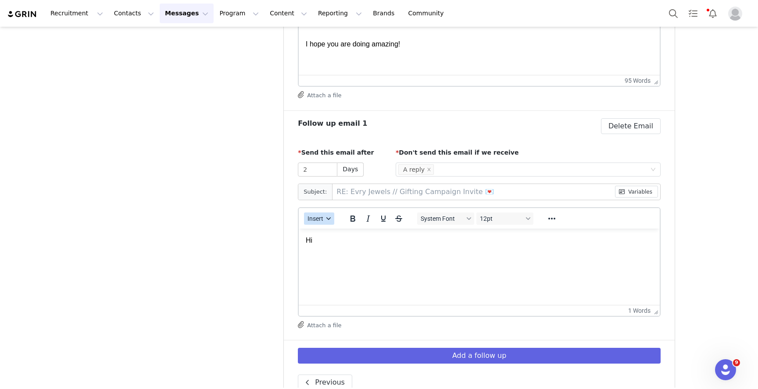
click at [323, 215] on span "Insert" at bounding box center [316, 218] width 16 height 7
click at [346, 249] on div "Insert Variable" at bounding box center [350, 248] width 79 height 11
select select
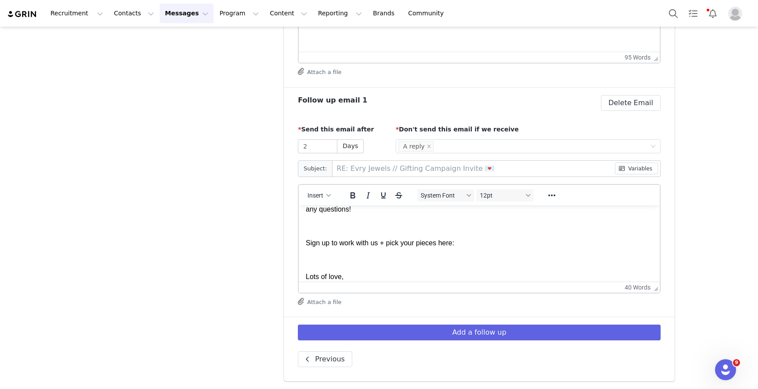
scroll to position [68, 0]
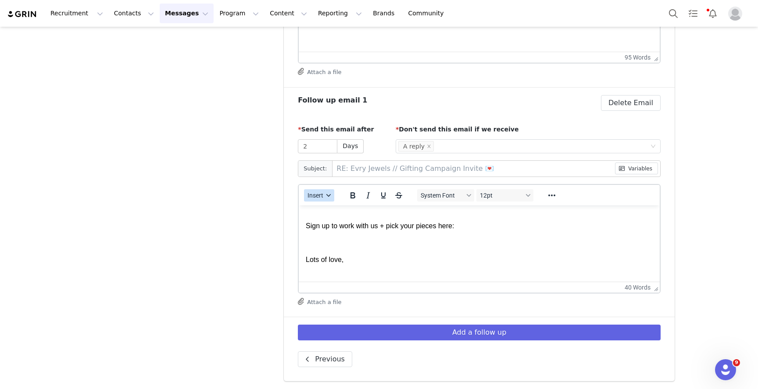
click at [319, 200] on button "Insert" at bounding box center [319, 195] width 30 height 12
click at [336, 239] on div "Insert Signature" at bounding box center [350, 239] width 79 height 11
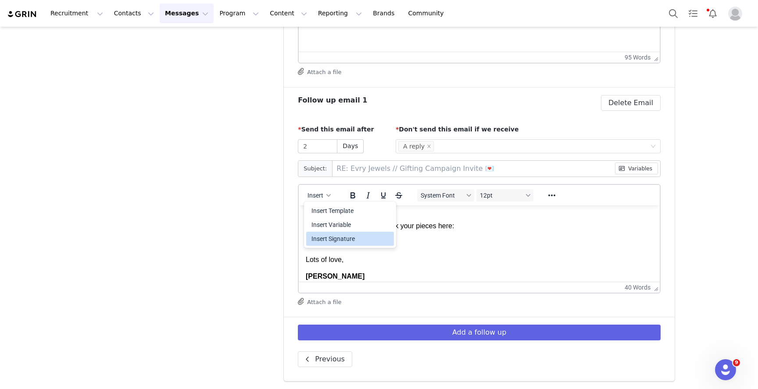
scroll to position [125, 0]
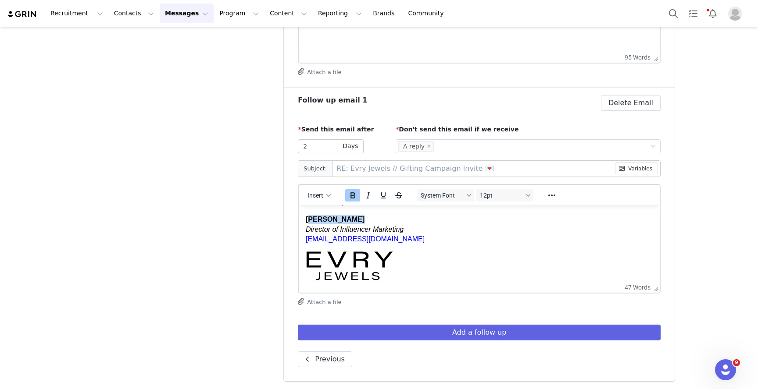
drag, startPoint x: 352, startPoint y: 222, endPoint x: 310, endPoint y: 221, distance: 42.1
click at [310, 221] on div "[PERSON_NAME]" at bounding box center [479, 219] width 347 height 10
drag, startPoint x: 381, startPoint y: 239, endPoint x: 301, endPoint y: 230, distance: 80.3
click at [301, 231] on html "Hi First Name ! Quickly following up on my previous email as we would love to w…" at bounding box center [479, 185] width 361 height 210
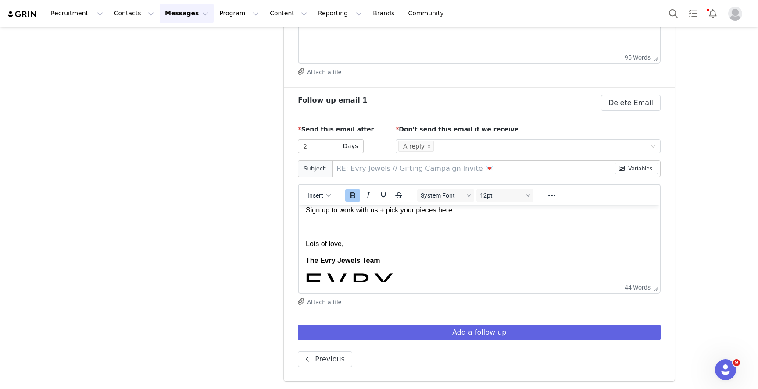
scroll to position [84, 0]
click at [355, 242] on p "Lots of love," at bounding box center [479, 244] width 347 height 10
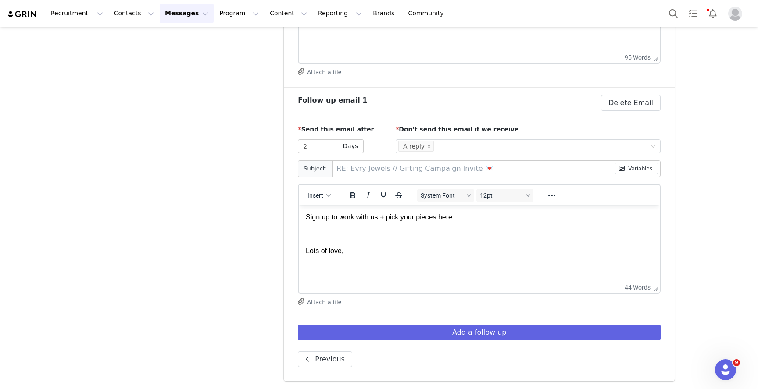
scroll to position [78, 0]
click at [505, 218] on p "Sign up to work with us + pick your pieces here:" at bounding box center [479, 216] width 347 height 10
click at [327, 193] on icon "button" at bounding box center [329, 195] width 4 height 4
click at [327, 229] on div "Insert Variable" at bounding box center [350, 225] width 79 height 11
select select
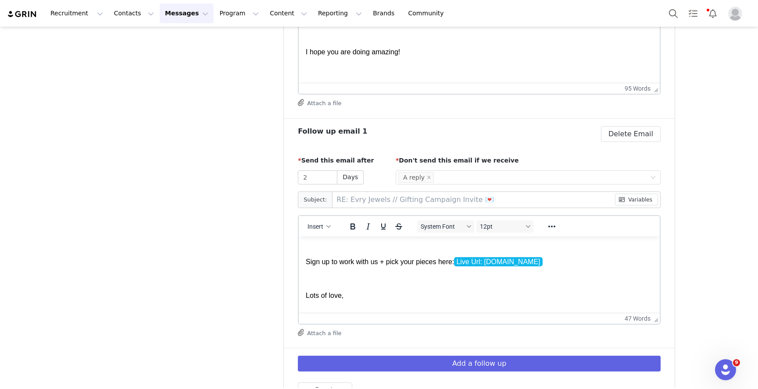
scroll to position [0, 0]
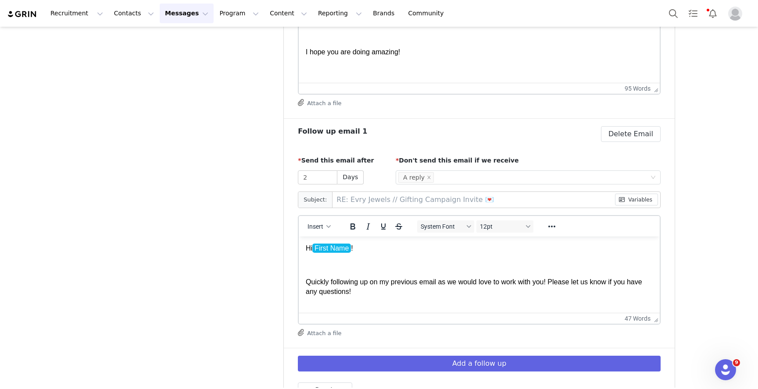
click at [381, 299] on body "Hi First Name ! Quickly following up on my previous email as we would love to w…" at bounding box center [479, 339] width 347 height 193
click at [369, 293] on p "Quickly following up on my previous email as we would love to work with you! Pl…" at bounding box center [479, 287] width 347 height 20
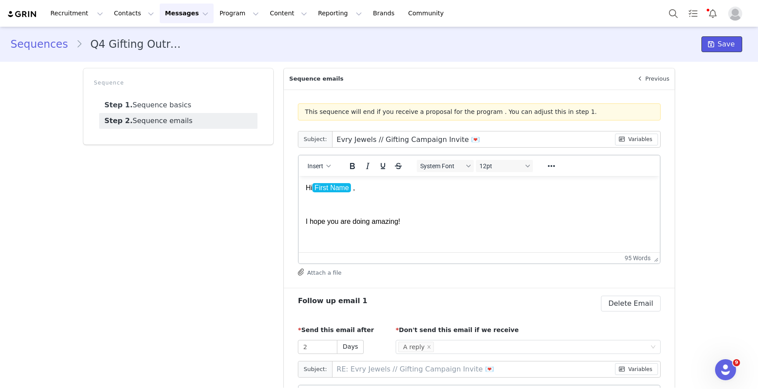
click at [722, 44] on span "Save" at bounding box center [725, 44] width 17 height 11
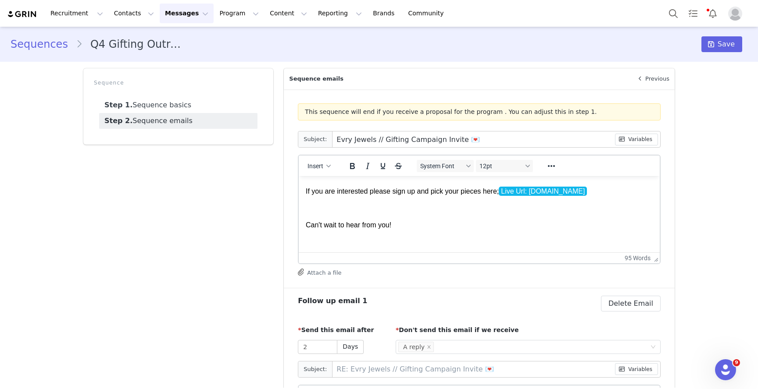
scroll to position [184, 0]
click at [607, 195] on p "If you are interested please sign up and pick your pieces here; Live Url: [DOMA…" at bounding box center [479, 191] width 347 height 10
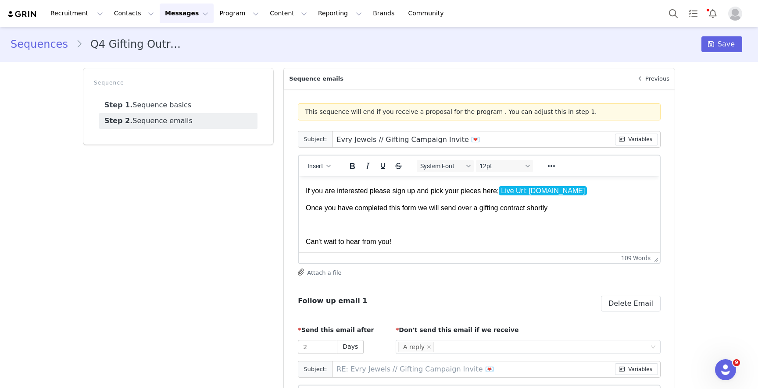
click at [544, 215] on body "Hi First Name ,﻿ I hope you are doing amazing! Reaching out from the Evry Jewel…" at bounding box center [479, 167] width 347 height 337
click at [540, 209] on p "Once you have completed this form we will send over a gifting contract s﻿" at bounding box center [479, 208] width 347 height 10
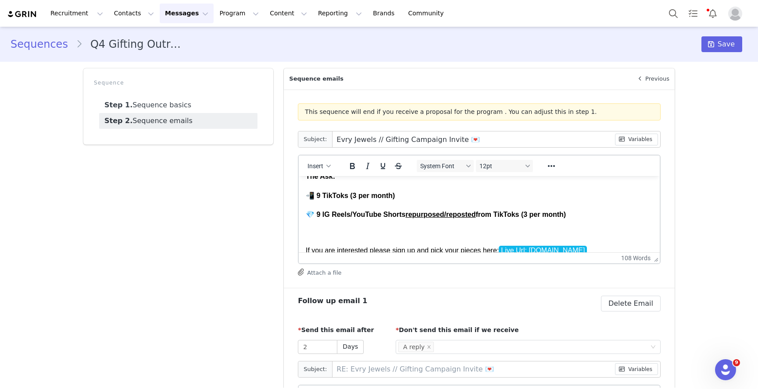
scroll to position [0, 0]
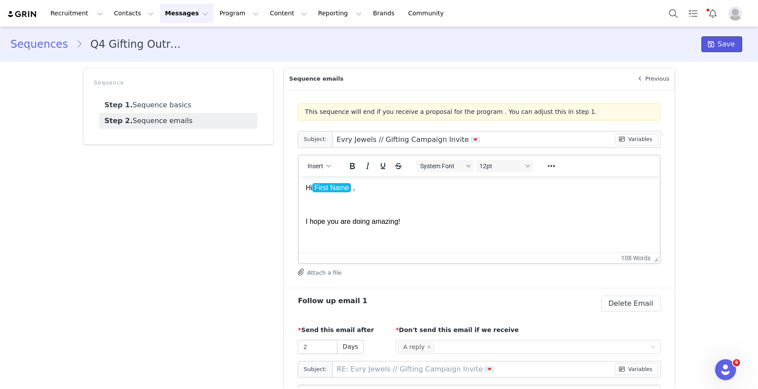
click at [728, 46] on span "Save" at bounding box center [725, 44] width 17 height 11
click at [722, 42] on span "Save" at bounding box center [725, 44] width 17 height 11
